Goal: Find specific page/section: Find specific page/section

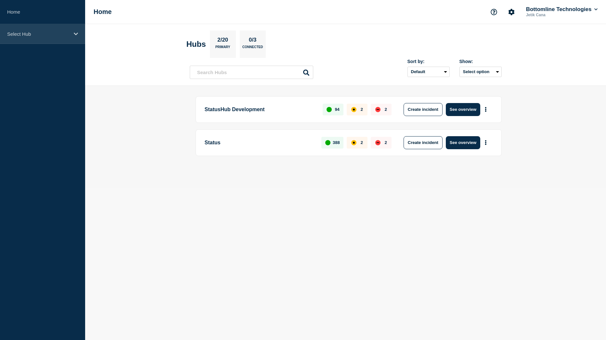
click at [46, 37] on div "Select Hub" at bounding box center [42, 34] width 85 height 20
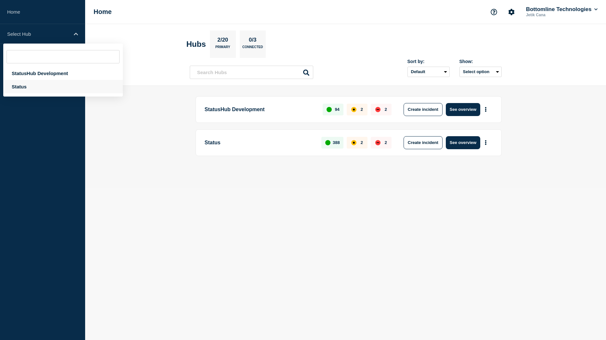
click at [41, 83] on div "Status" at bounding box center [63, 86] width 120 height 13
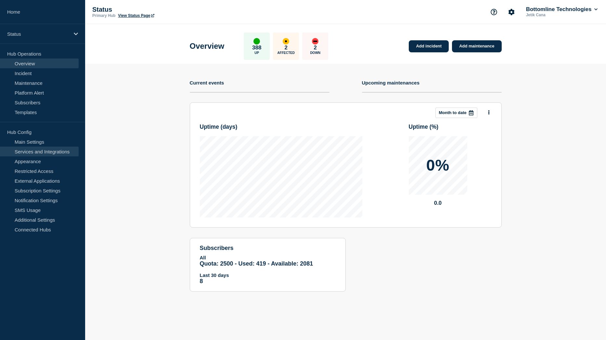
click at [47, 150] on link "Services and Integrations" at bounding box center [39, 151] width 79 height 10
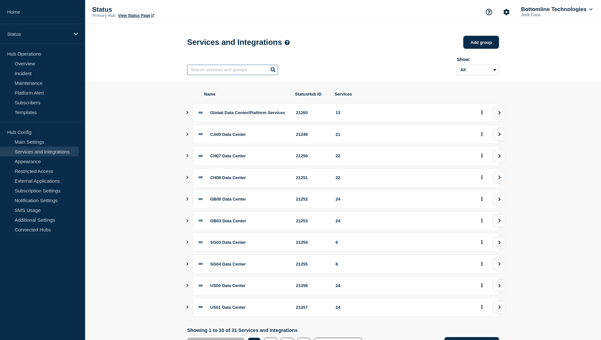
click at [232, 72] on input "text" at bounding box center [232, 70] width 91 height 10
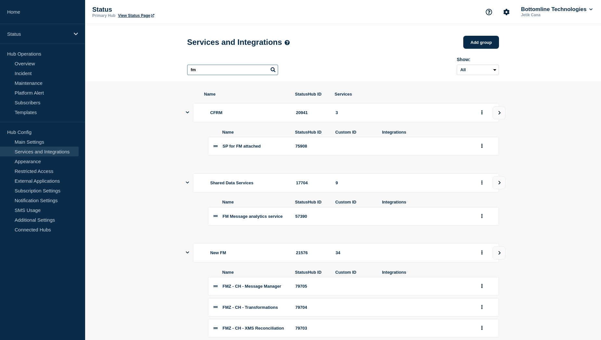
type input "fm"
click at [189, 115] on div "CFRM 20941 3" at bounding box center [343, 112] width 312 height 19
click at [188, 114] on icon "Show services" at bounding box center [187, 112] width 3 height 4
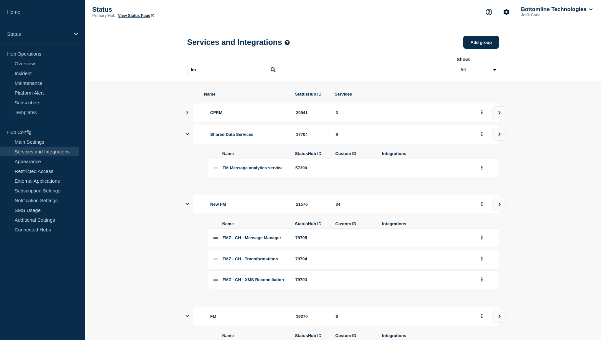
click at [187, 136] on icon "Show services" at bounding box center [187, 134] width 3 height 4
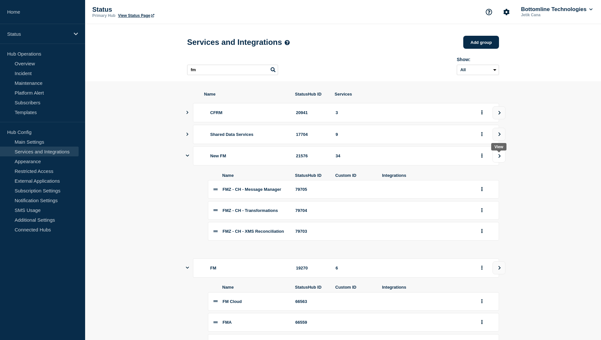
click at [496, 158] on button "view group" at bounding box center [498, 155] width 13 height 13
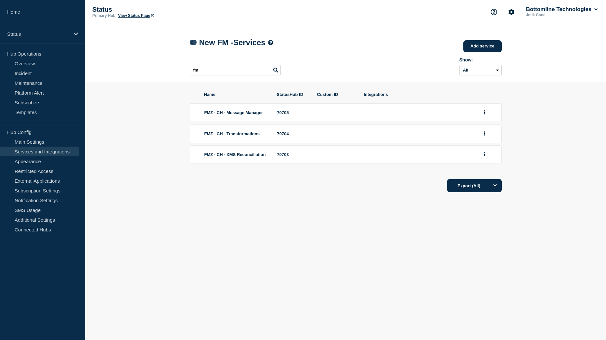
click at [191, 43] on icon at bounding box center [191, 42] width 3 height 4
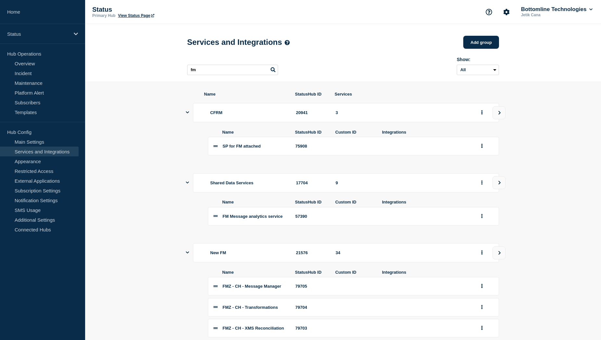
click at [187, 113] on icon "Show services" at bounding box center [187, 112] width 3 height 4
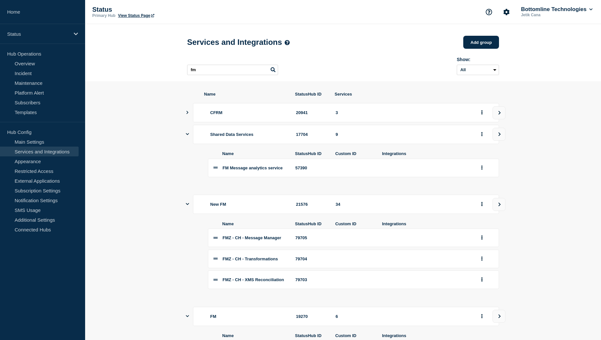
click at [186, 136] on icon "Show services" at bounding box center [187, 134] width 3 height 4
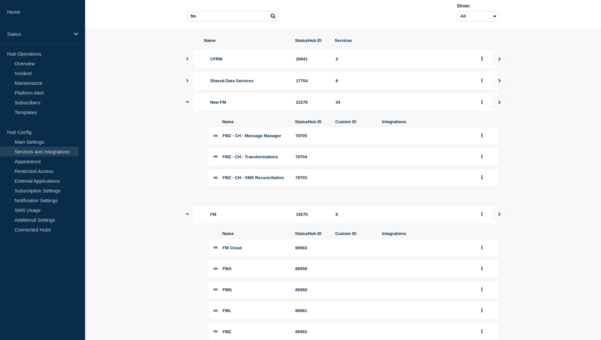
scroll to position [97, 0]
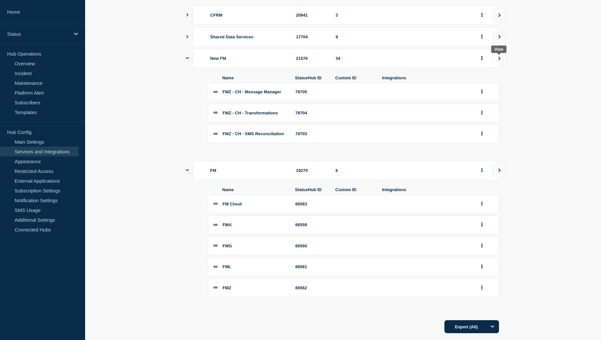
click at [497, 61] on button "view group" at bounding box center [498, 58] width 13 height 13
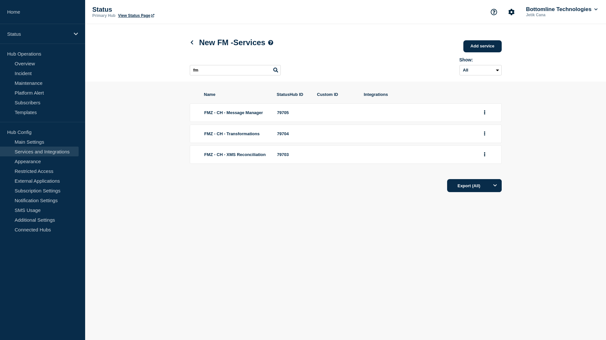
click at [211, 115] on span "FMZ - CH - Message Manager" at bounding box center [233, 112] width 59 height 5
click at [482, 115] on button "group actions" at bounding box center [484, 112] width 8 height 10
click at [497, 190] on button "Options" at bounding box center [494, 185] width 13 height 13
click at [190, 44] on icon at bounding box center [191, 42] width 5 height 4
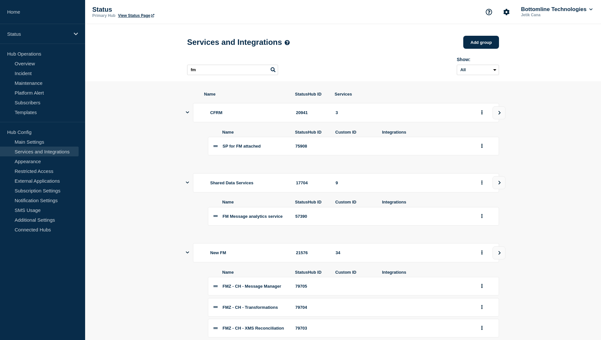
click at [188, 112] on button "Show services" at bounding box center [187, 112] width 3 height 19
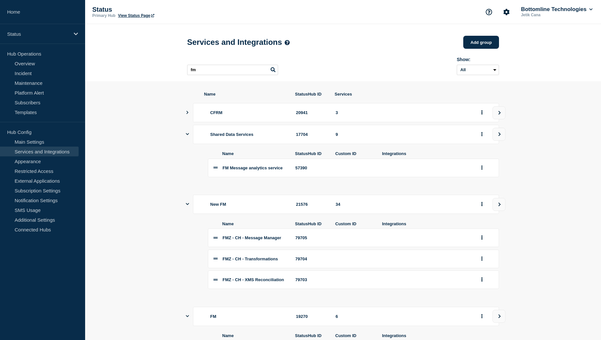
click at [187, 135] on icon "Show services" at bounding box center [187, 134] width 3 height 4
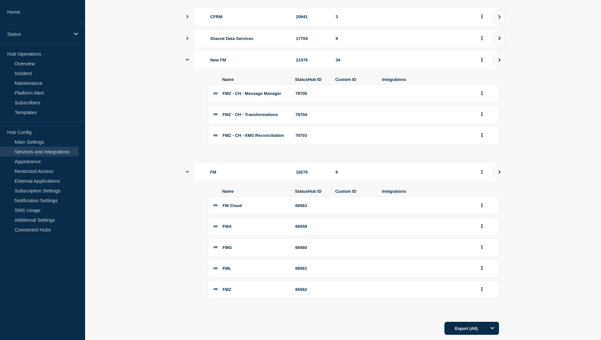
scroll to position [97, 0]
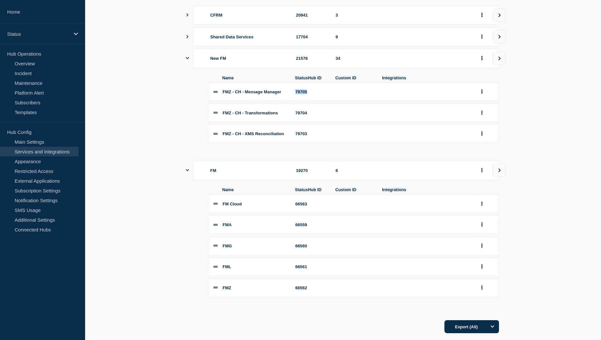
drag, startPoint x: 310, startPoint y: 96, endPoint x: 295, endPoint y: 96, distance: 15.6
click at [295, 96] on li "FMZ - CH - Message Manager 79705" at bounding box center [353, 91] width 291 height 19
copy div "79705"
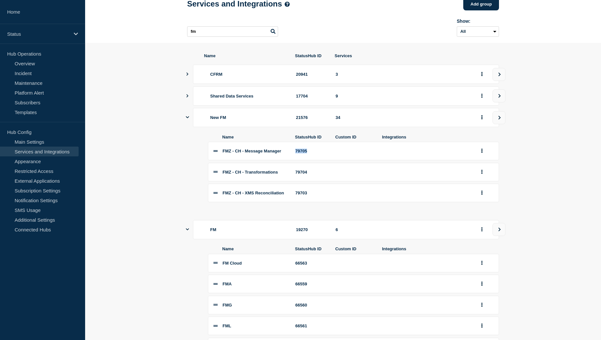
scroll to position [0, 0]
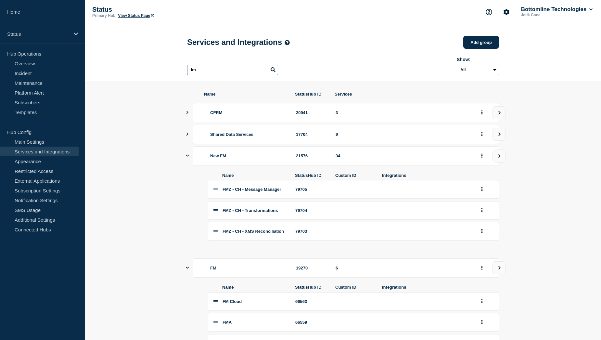
click at [215, 71] on input "fm" at bounding box center [232, 70] width 91 height 10
paste input "79700"
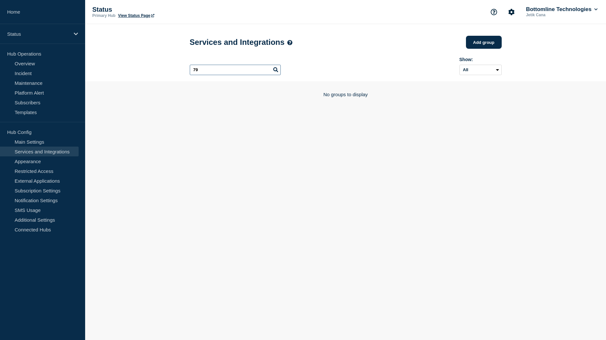
type input "7"
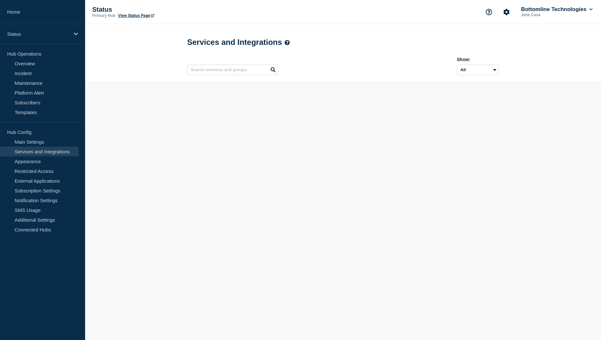
click at [170, 81] on section at bounding box center [343, 81] width 516 height 0
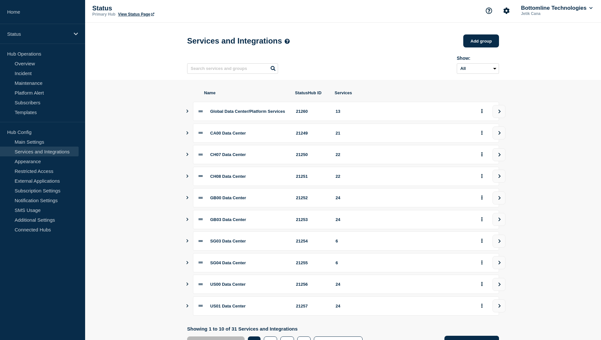
scroll to position [34, 0]
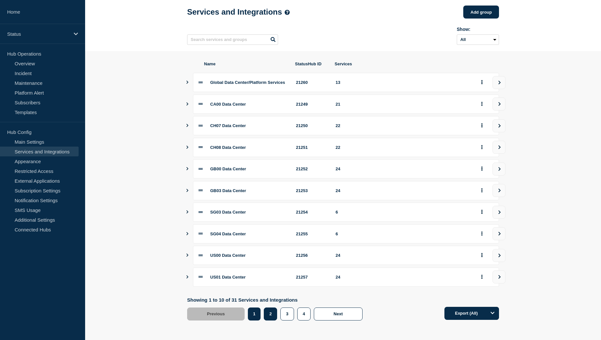
click at [270, 317] on button "2" at bounding box center [270, 313] width 13 height 13
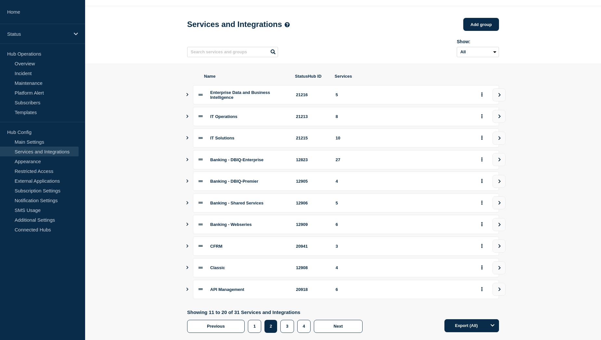
scroll to position [32, 0]
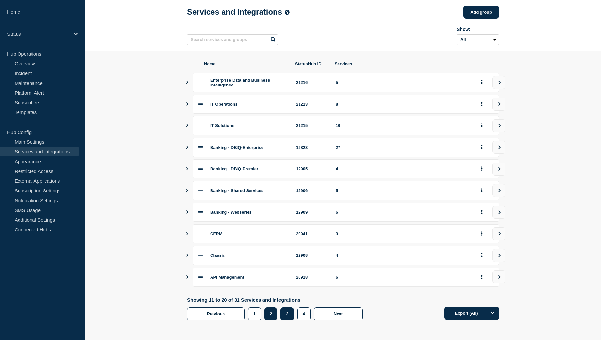
click at [284, 318] on button "3" at bounding box center [286, 313] width 13 height 13
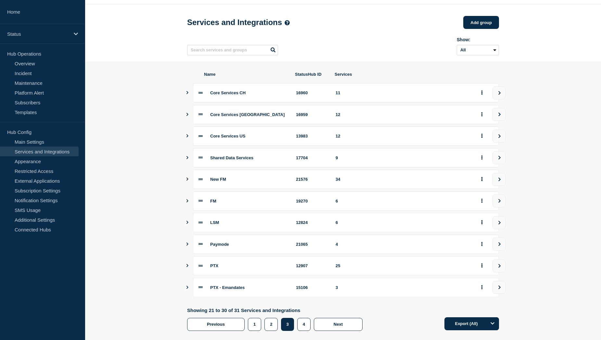
scroll to position [33, 0]
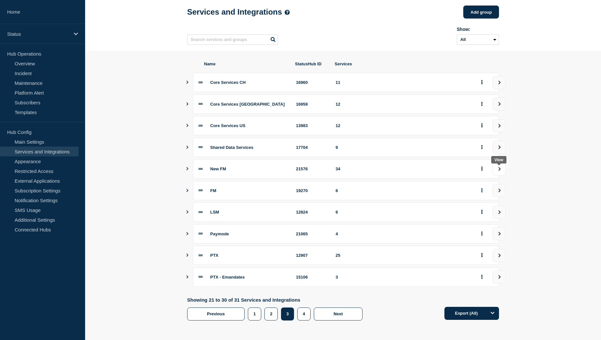
click at [498, 169] on icon "view group" at bounding box center [499, 169] width 4 height 4
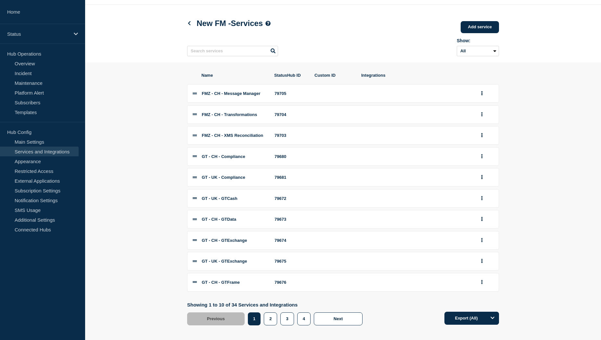
scroll to position [30, 0]
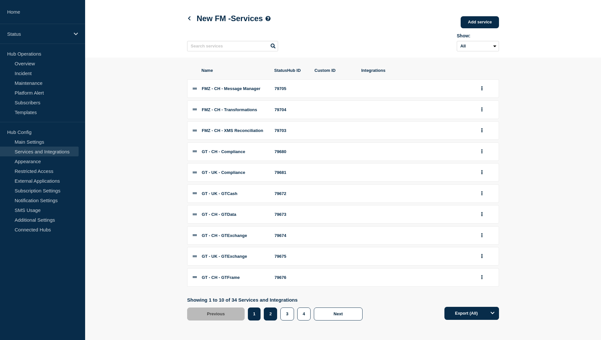
click at [272, 315] on button "2" at bounding box center [270, 313] width 13 height 13
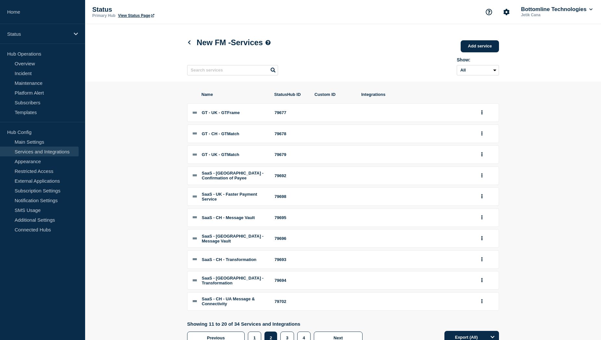
scroll to position [31, 0]
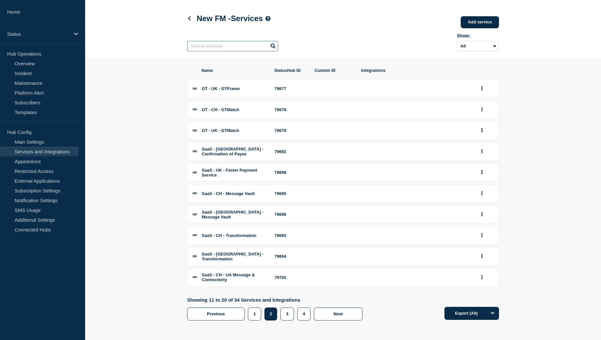
click at [208, 43] on input "text" at bounding box center [232, 46] width 91 height 10
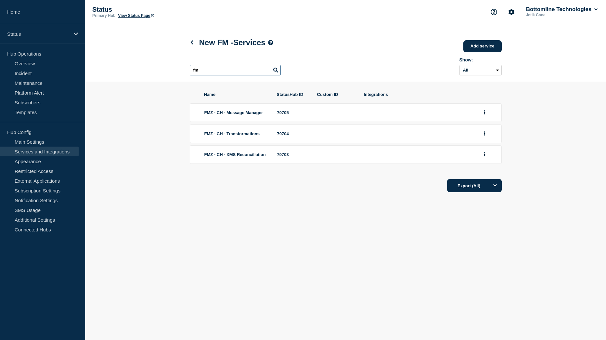
click at [217, 72] on input "fm" at bounding box center [235, 70] width 91 height 10
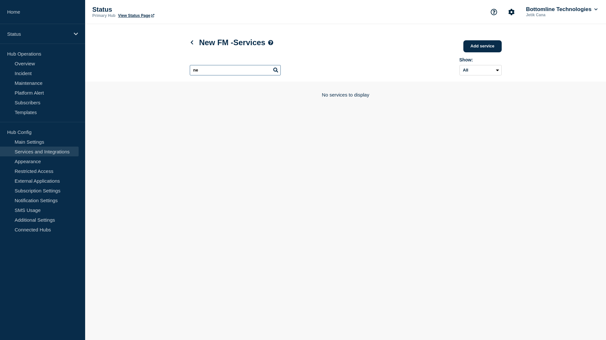
type input "n"
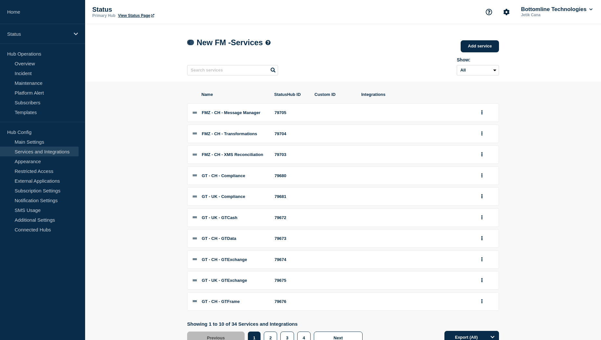
click at [189, 43] on icon at bounding box center [189, 42] width 3 height 4
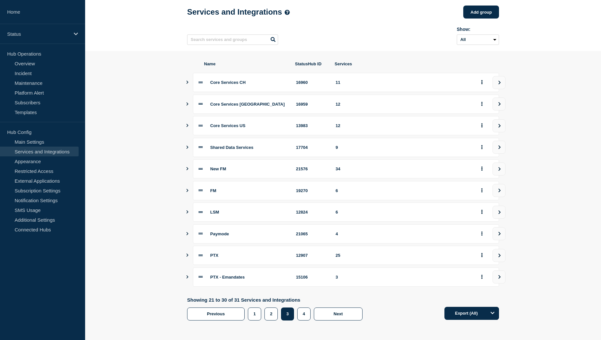
scroll to position [33, 0]
drag, startPoint x: 342, startPoint y: 168, endPoint x: 294, endPoint y: 170, distance: 47.8
click at [294, 170] on div "New FM 21576 34" at bounding box center [346, 168] width 306 height 19
drag, startPoint x: 294, startPoint y: 170, endPoint x: 352, endPoint y: 173, distance: 57.6
click at [352, 173] on div "New FM 21576 34" at bounding box center [346, 168] width 306 height 19
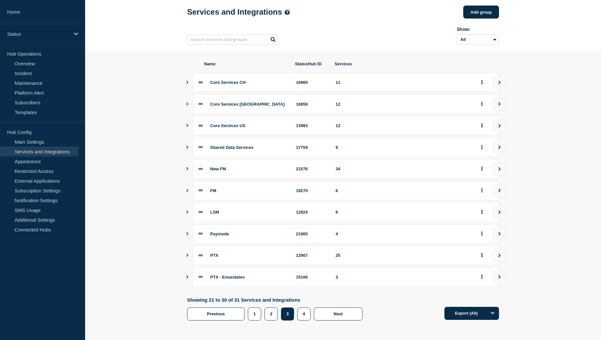
click at [187, 191] on icon "Show services" at bounding box center [187, 190] width 4 height 3
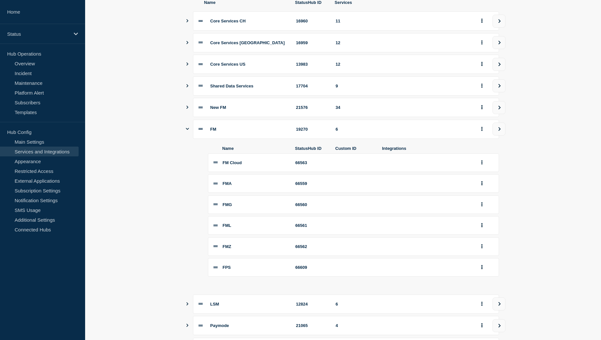
scroll to position [98, 0]
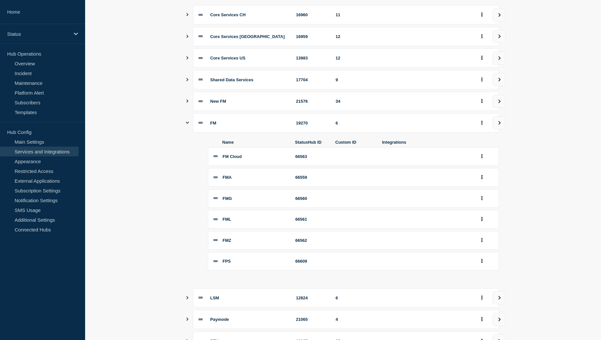
click at [186, 124] on icon "Show services" at bounding box center [187, 122] width 3 height 4
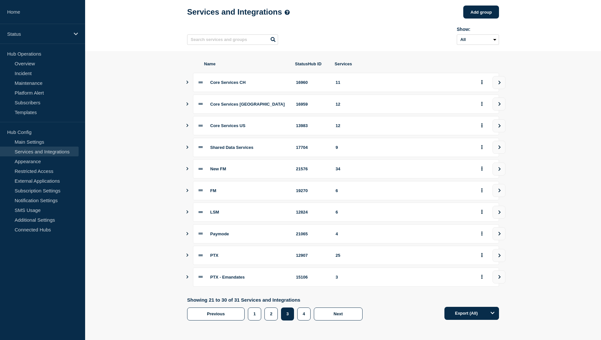
scroll to position [33, 0]
drag, startPoint x: 350, startPoint y: 166, endPoint x: 286, endPoint y: 171, distance: 64.1
click at [286, 171] on div "New FM 21576 34" at bounding box center [346, 168] width 306 height 19
click at [286, 171] on div "New FM" at bounding box center [249, 168] width 78 height 5
